Goal: Task Accomplishment & Management: Complete application form

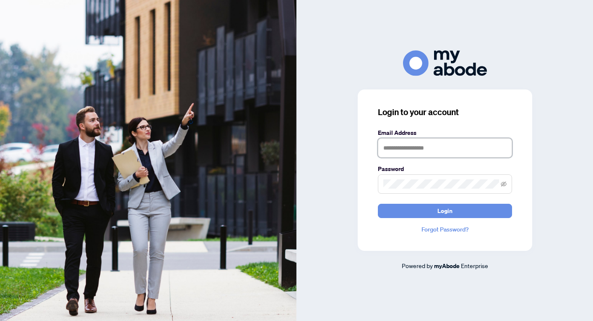
click at [400, 149] on input "text" at bounding box center [445, 147] width 134 height 19
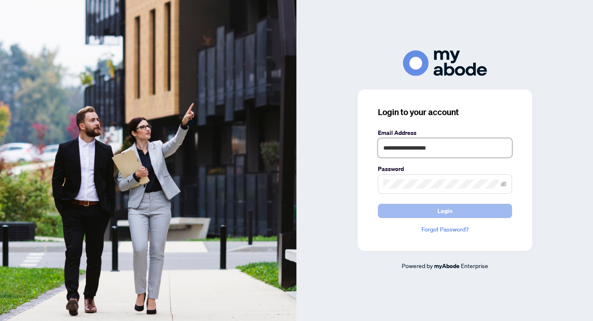
type input "**********"
click at [455, 213] on button "Login" at bounding box center [445, 211] width 134 height 14
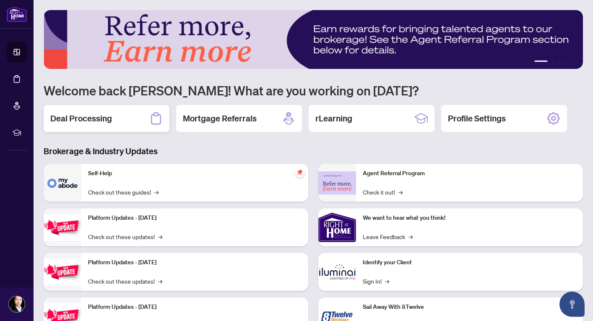
click at [101, 118] on h2 "Deal Processing" at bounding box center [81, 118] width 62 height 12
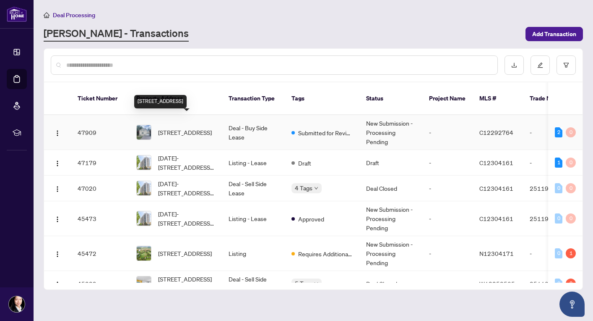
click at [188, 128] on span "52 Empress Ave, Toronto, Ontario M2N 3T4, Canada" at bounding box center [185, 132] width 54 height 9
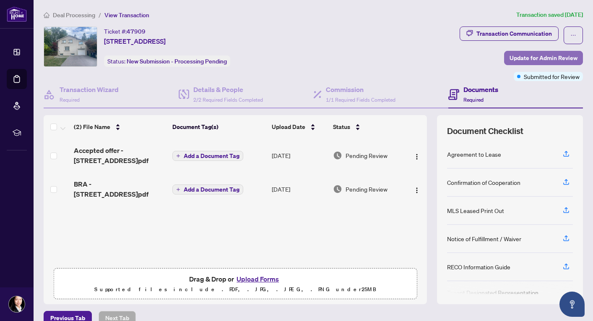
click at [522, 60] on span "Update for Admin Review" at bounding box center [544, 57] width 68 height 13
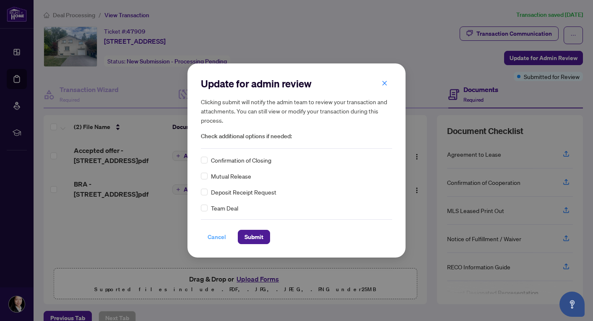
click at [212, 237] on span "Cancel" at bounding box center [217, 236] width 18 height 13
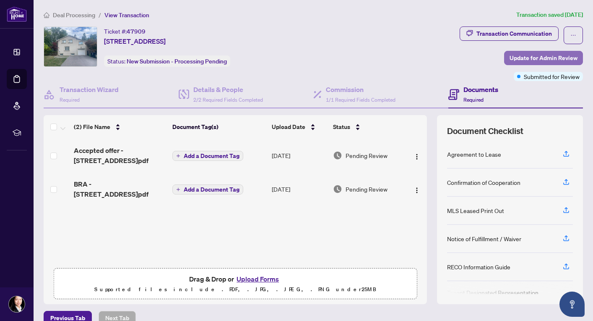
click at [535, 57] on span "Update for Admin Review" at bounding box center [544, 57] width 68 height 13
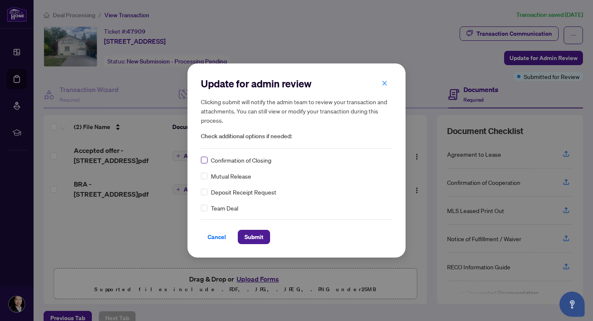
click at [206, 163] on span at bounding box center [204, 160] width 7 height 7
click at [248, 237] on span "Submit" at bounding box center [254, 236] width 19 height 13
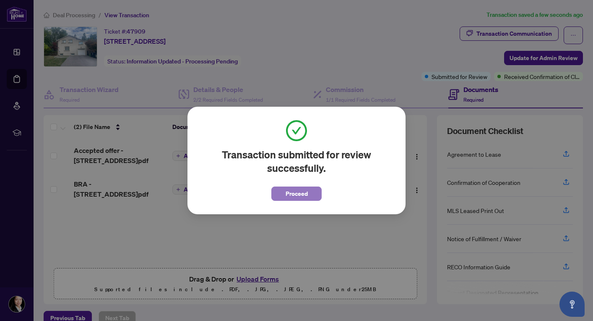
click at [290, 198] on span "Proceed" at bounding box center [297, 193] width 22 height 13
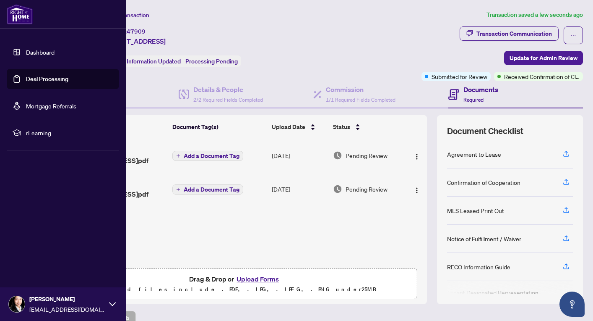
click at [16, 301] on img at bounding box center [17, 304] width 16 height 16
click at [40, 256] on span "Logout" at bounding box center [33, 253] width 19 height 13
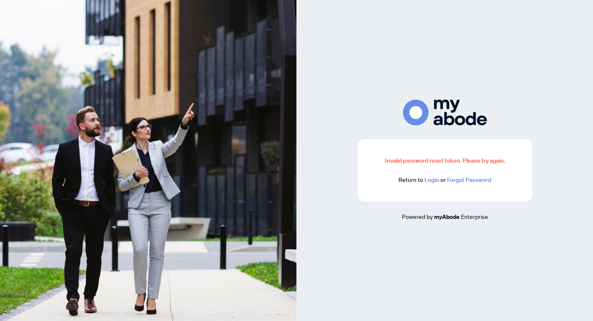
click at [431, 180] on link "Login" at bounding box center [432, 180] width 15 height 8
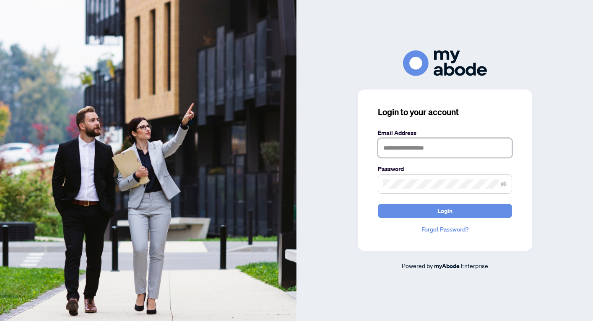
click at [414, 146] on input "text" at bounding box center [445, 147] width 134 height 19
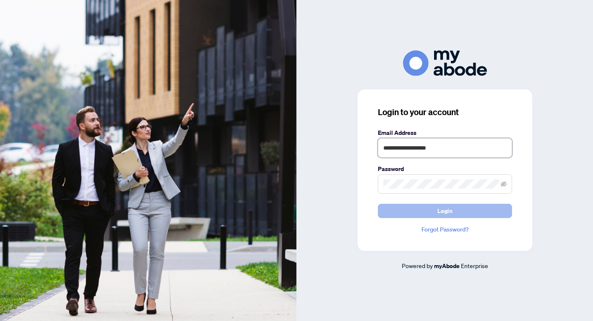
type input "**********"
click at [440, 216] on span "Login" at bounding box center [445, 210] width 15 height 13
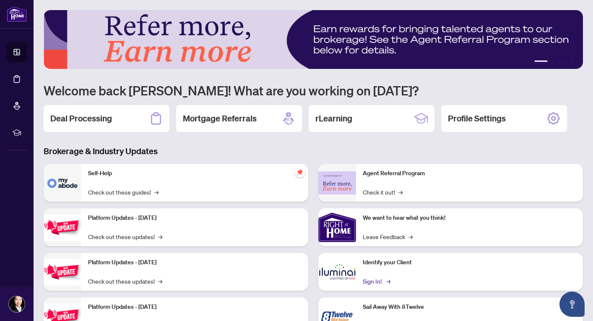
click at [371, 280] on link "Sign In! →" at bounding box center [376, 280] width 26 height 9
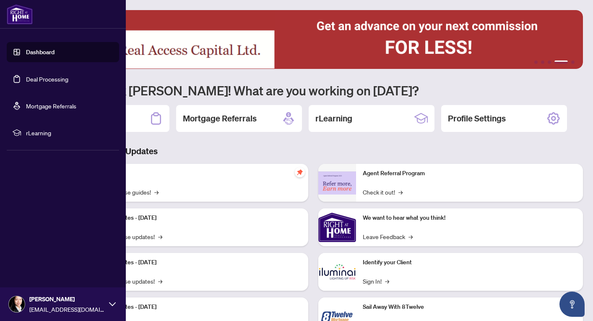
click at [17, 302] on img at bounding box center [17, 304] width 16 height 16
click at [37, 256] on span "Logout" at bounding box center [33, 253] width 19 height 13
